Goal: Information Seeking & Learning: Learn about a topic

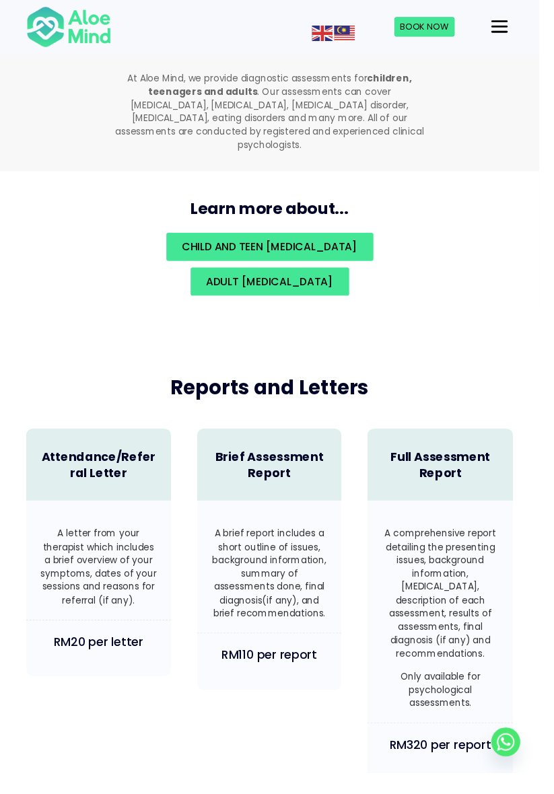
scroll to position [3045, 0]
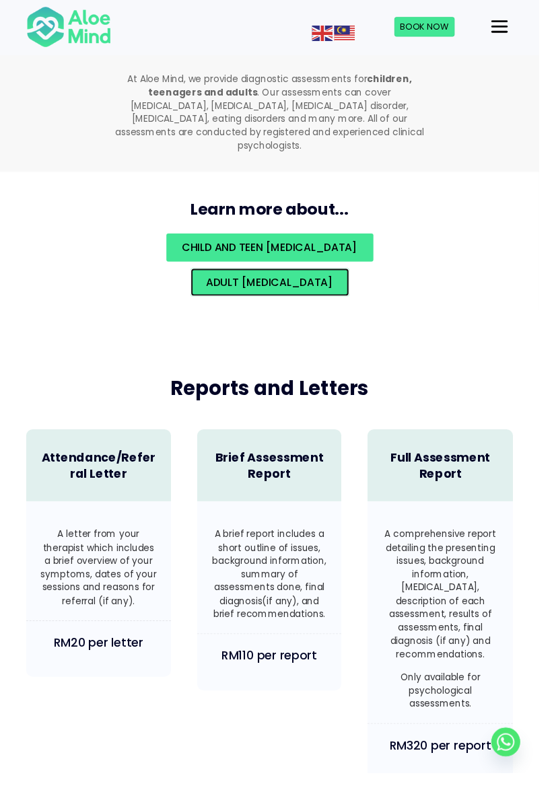
click at [343, 282] on span "Adult [MEDICAL_DATA]" at bounding box center [277, 289] width 131 height 15
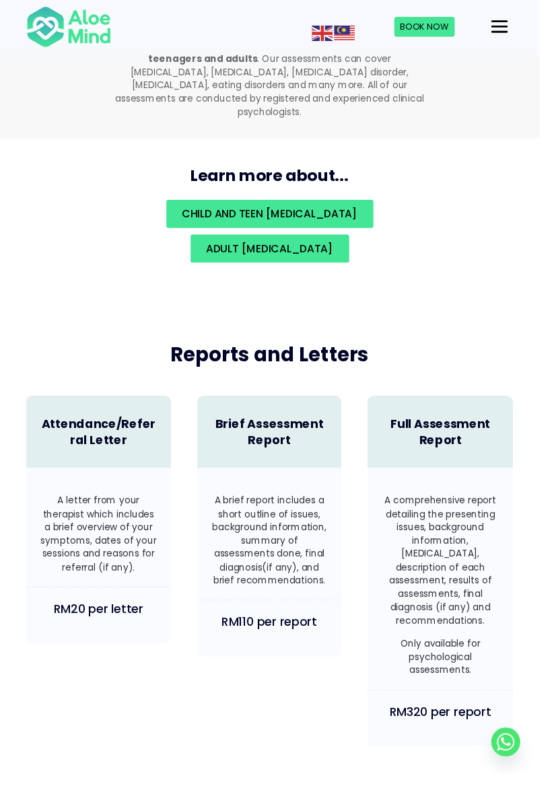
scroll to position [3090, 0]
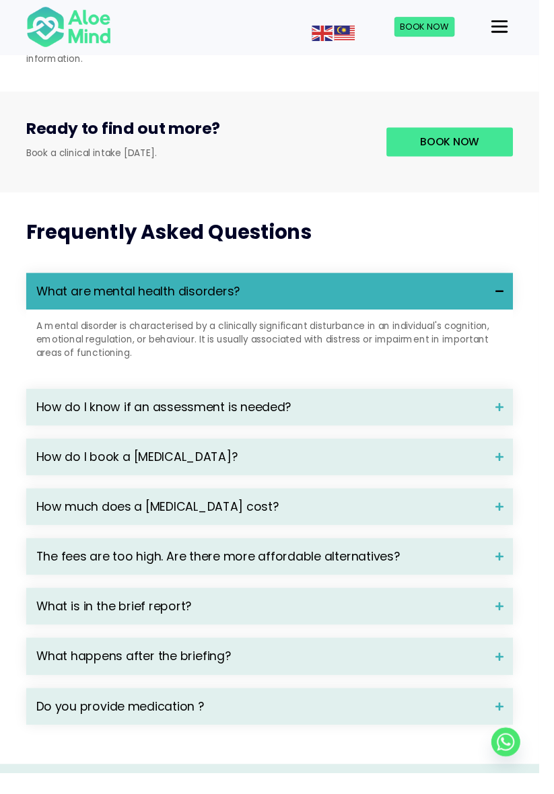
scroll to position [1660, 0]
